Goal: Navigation & Orientation: Find specific page/section

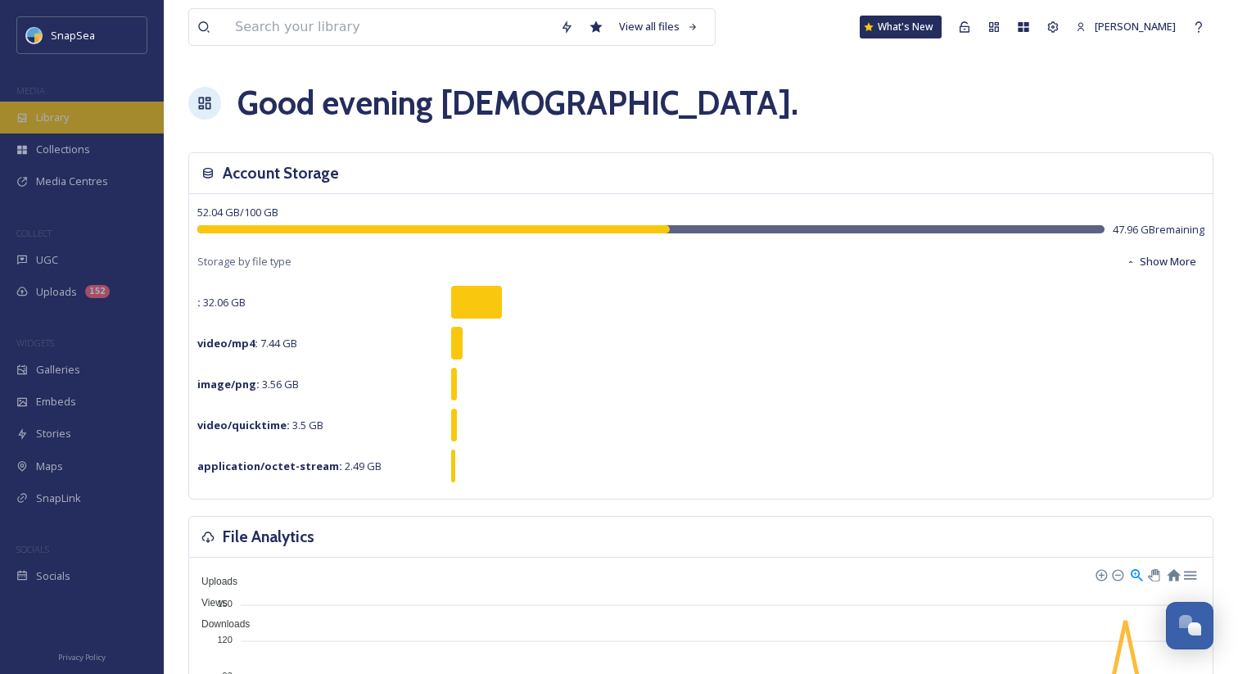
click at [61, 117] on span "Library" at bounding box center [52, 118] width 33 height 16
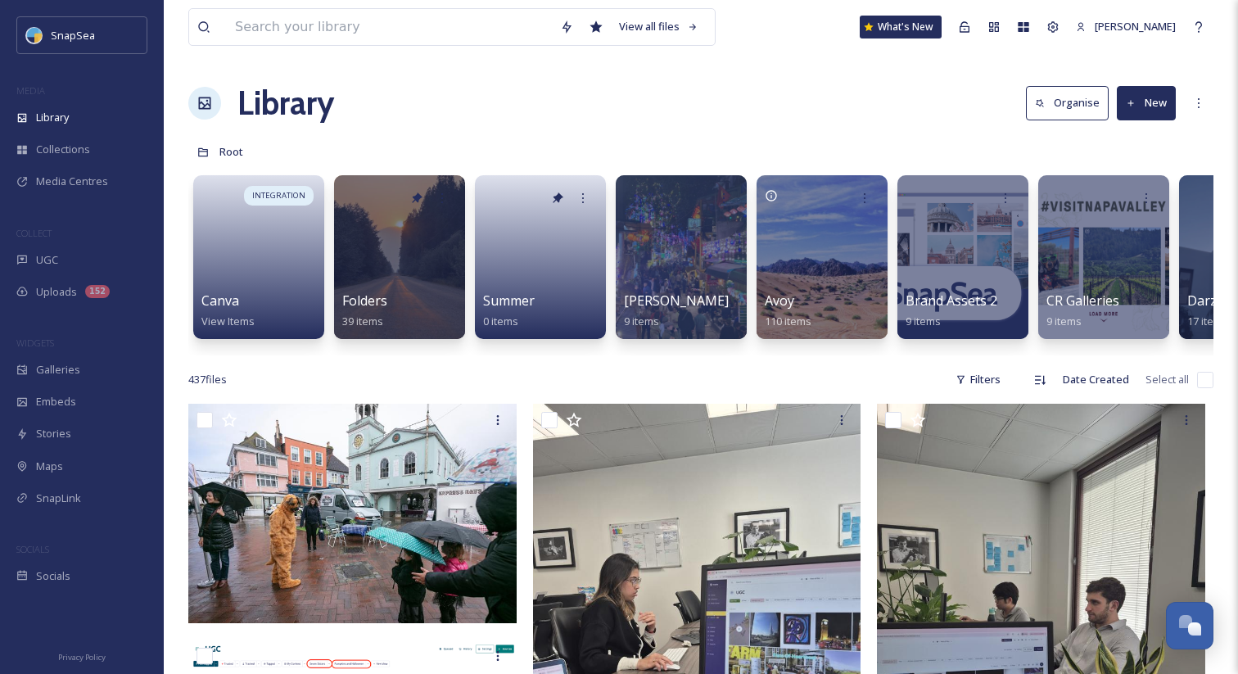
click at [815, 114] on div "Library Organise New" at bounding box center [700, 103] width 1025 height 49
click at [233, 157] on span "Root" at bounding box center [231, 151] width 24 height 15
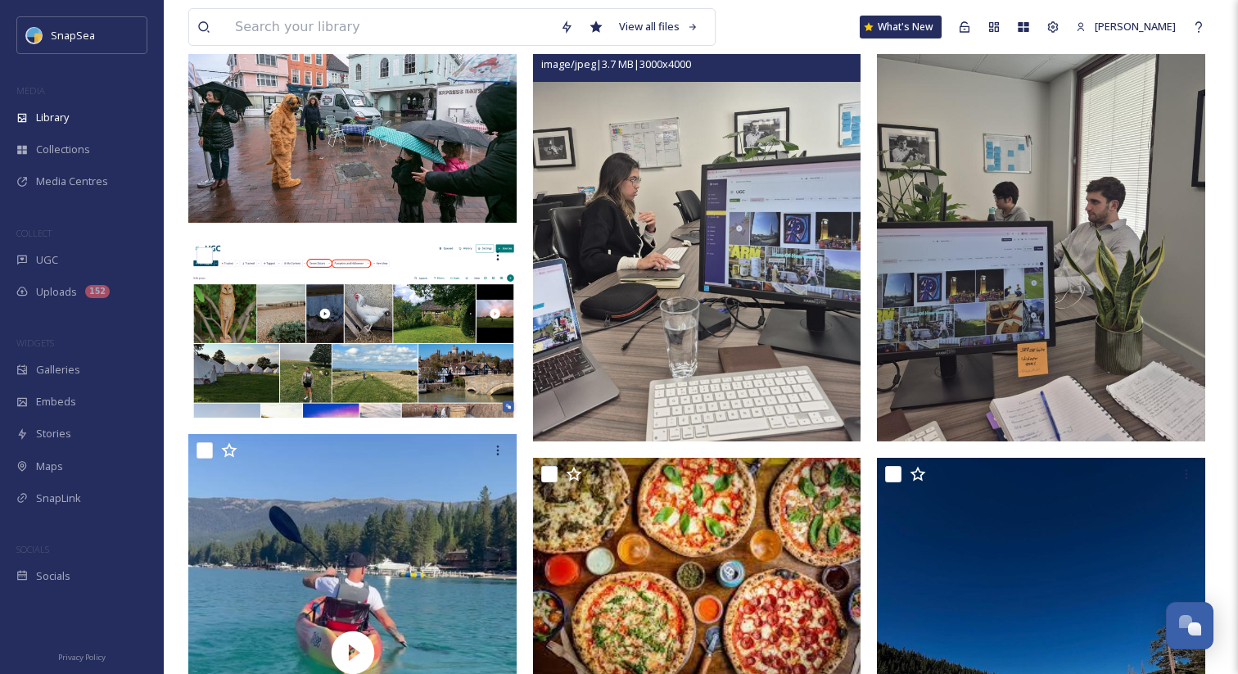
scroll to position [432, 0]
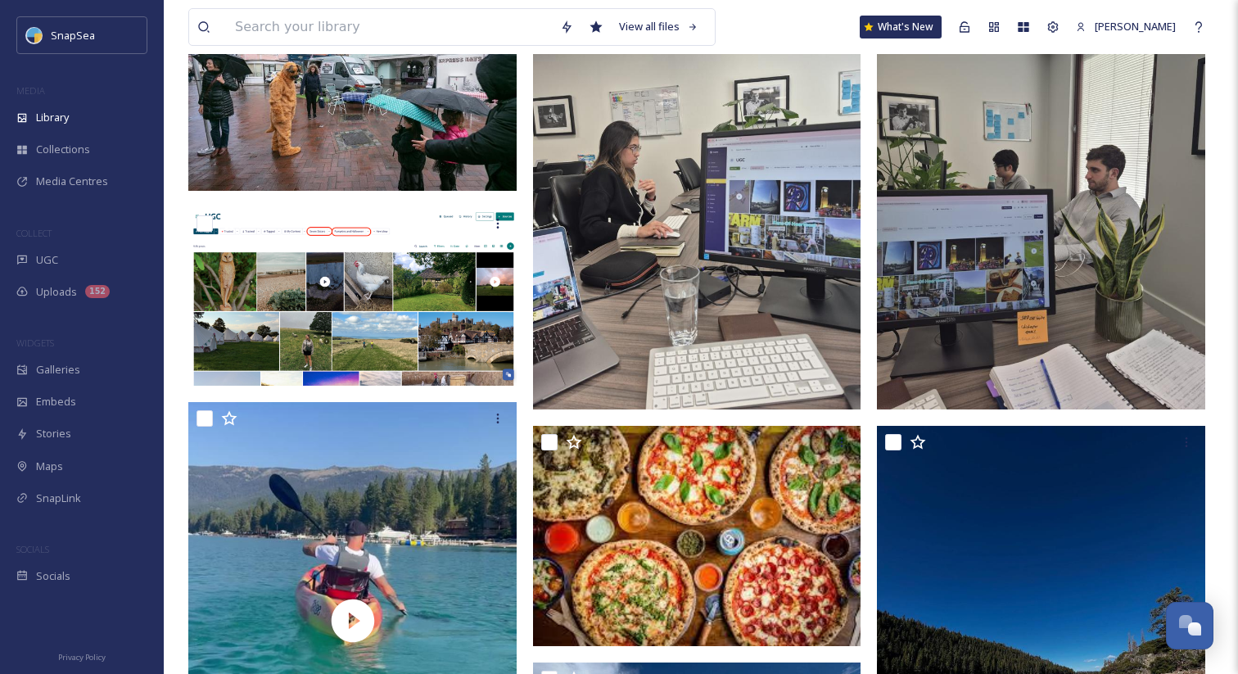
click at [676, 295] on img at bounding box center [697, 189] width 328 height 437
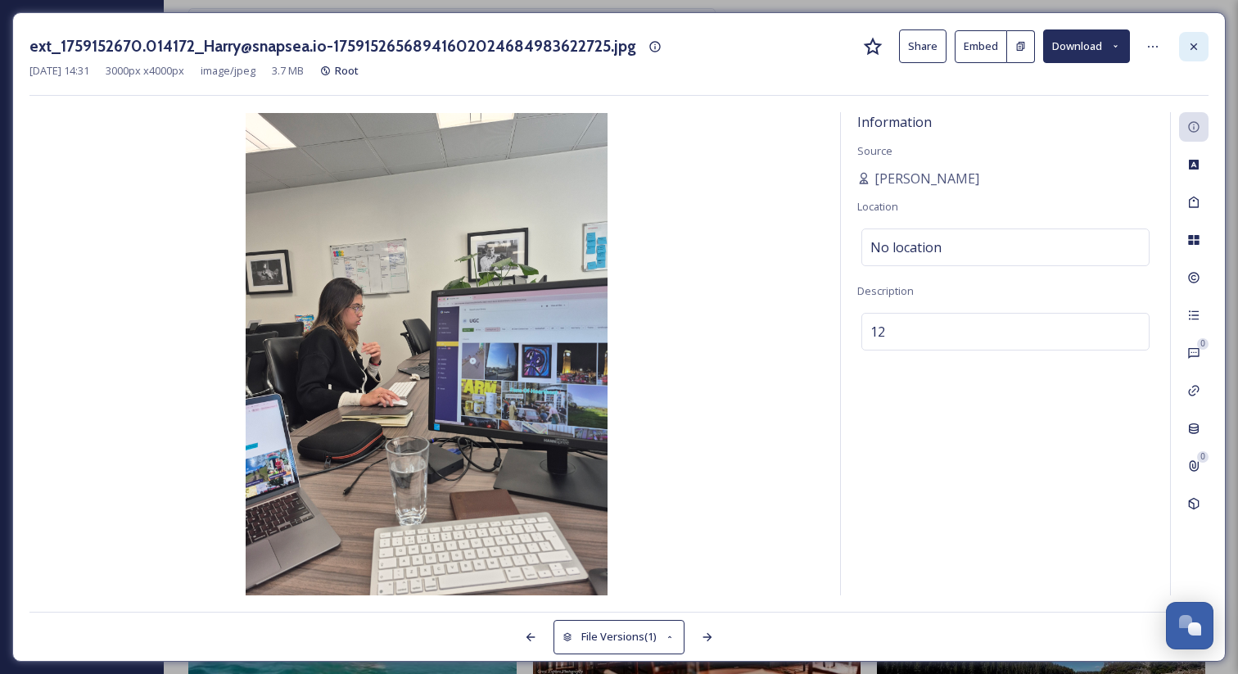
click at [1192, 52] on icon at bounding box center [1193, 46] width 13 height 13
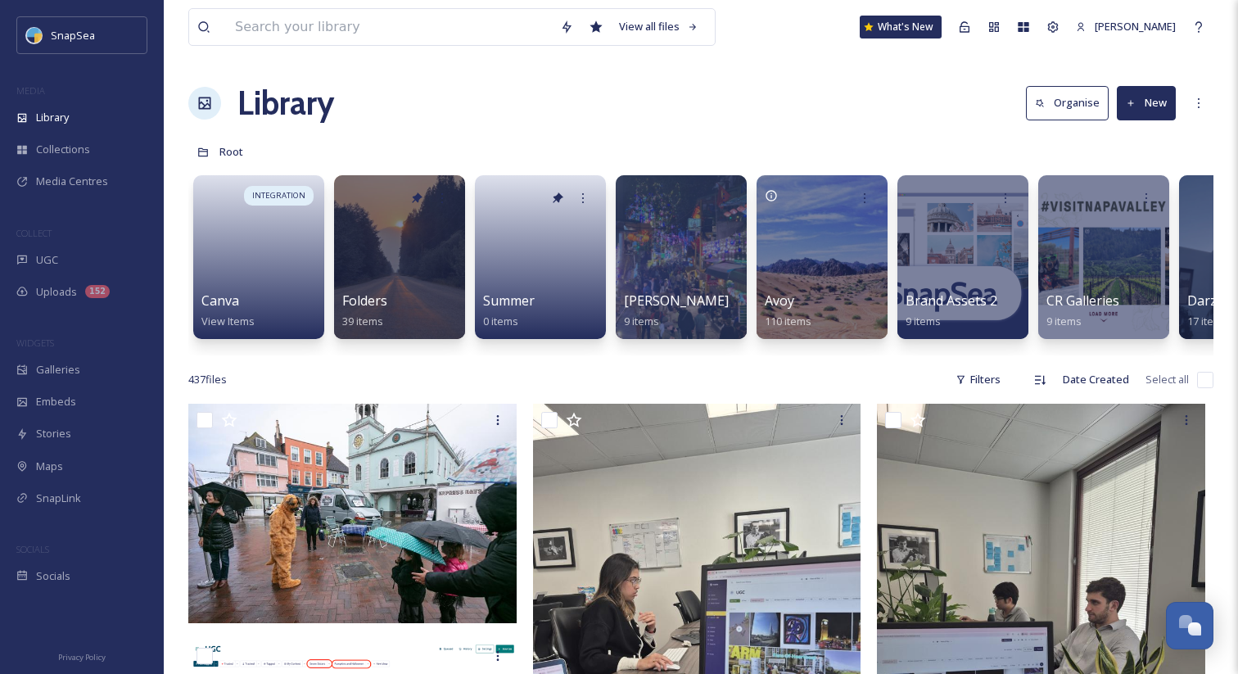
click at [836, 141] on div "Root" at bounding box center [700, 151] width 1025 height 31
